Goal: Task Accomplishment & Management: Manage account settings

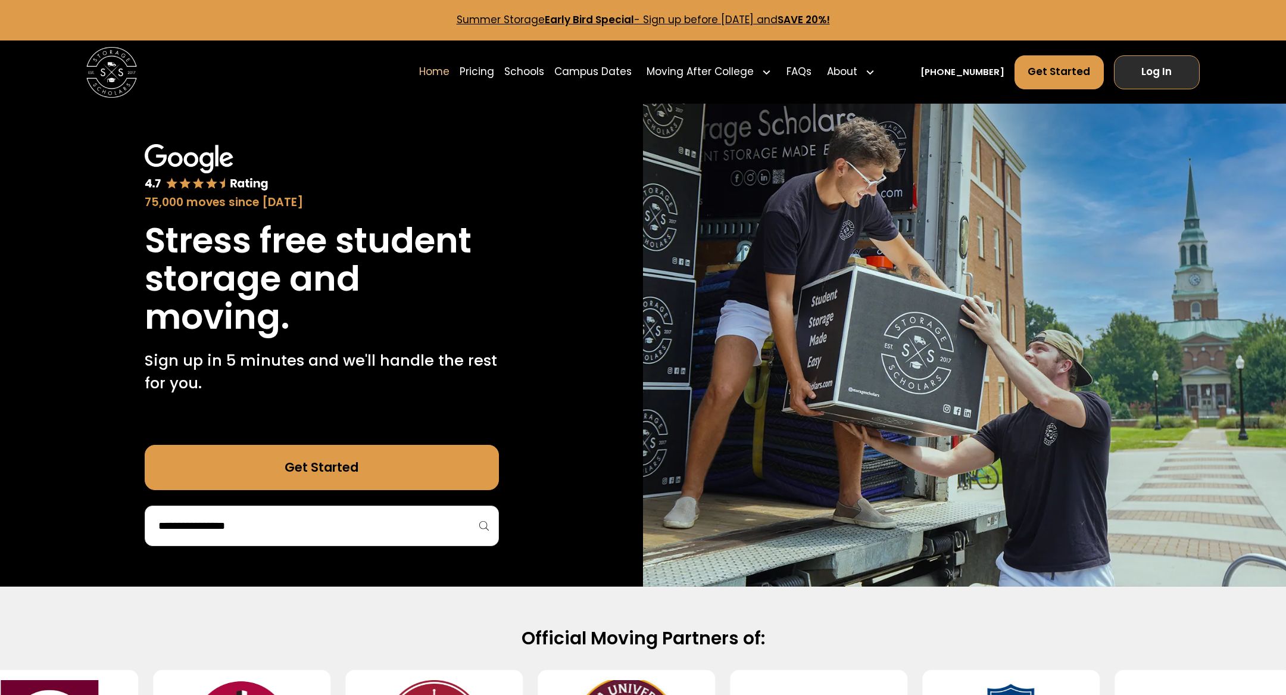
click at [1165, 74] on link "Log In" at bounding box center [1157, 72] width 86 height 34
click at [1139, 68] on link "Log In" at bounding box center [1157, 72] width 86 height 34
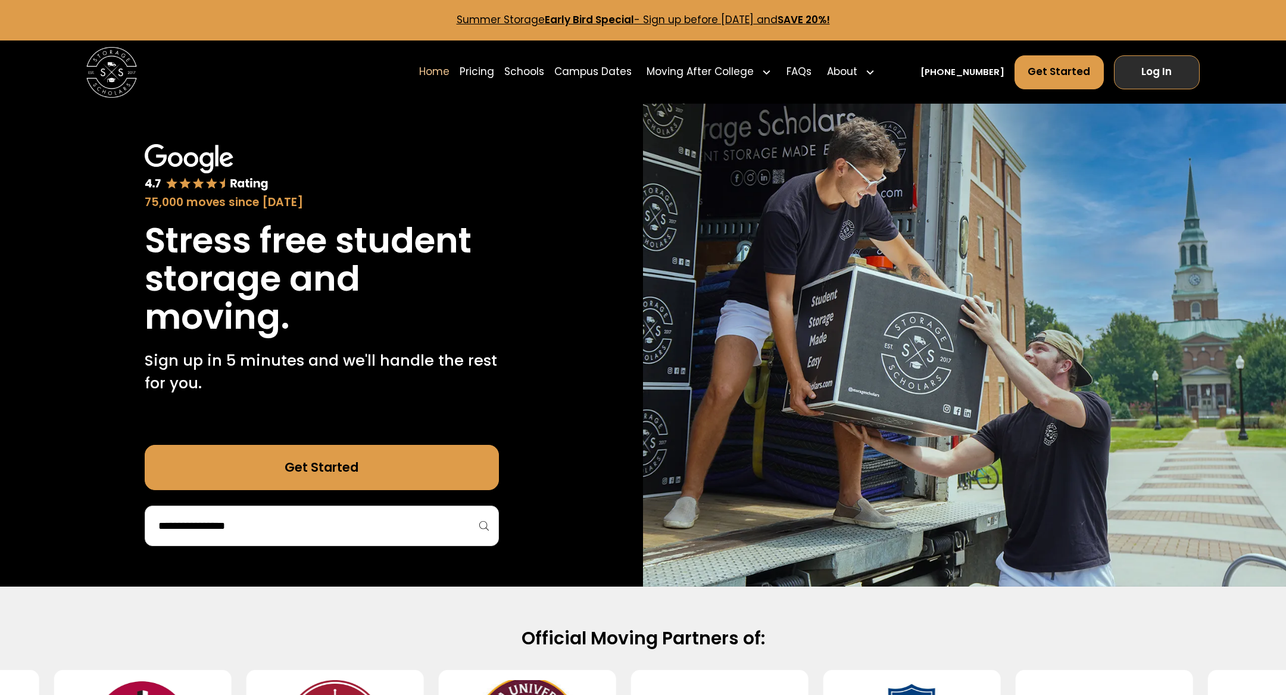
click at [1149, 73] on link "Log In" at bounding box center [1157, 72] width 86 height 34
click at [1173, 76] on link "Log In" at bounding box center [1157, 72] width 86 height 34
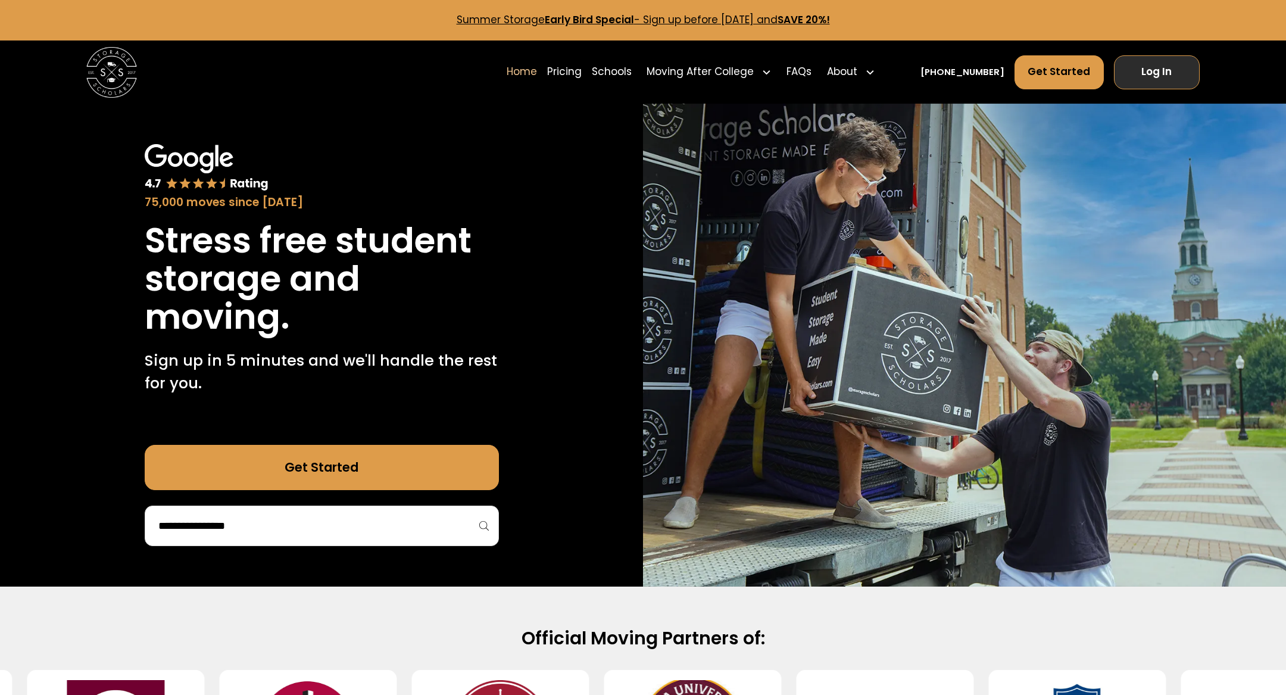
click at [1154, 74] on link "Log In" at bounding box center [1157, 72] width 86 height 34
